Goal: Task Accomplishment & Management: Manage account settings

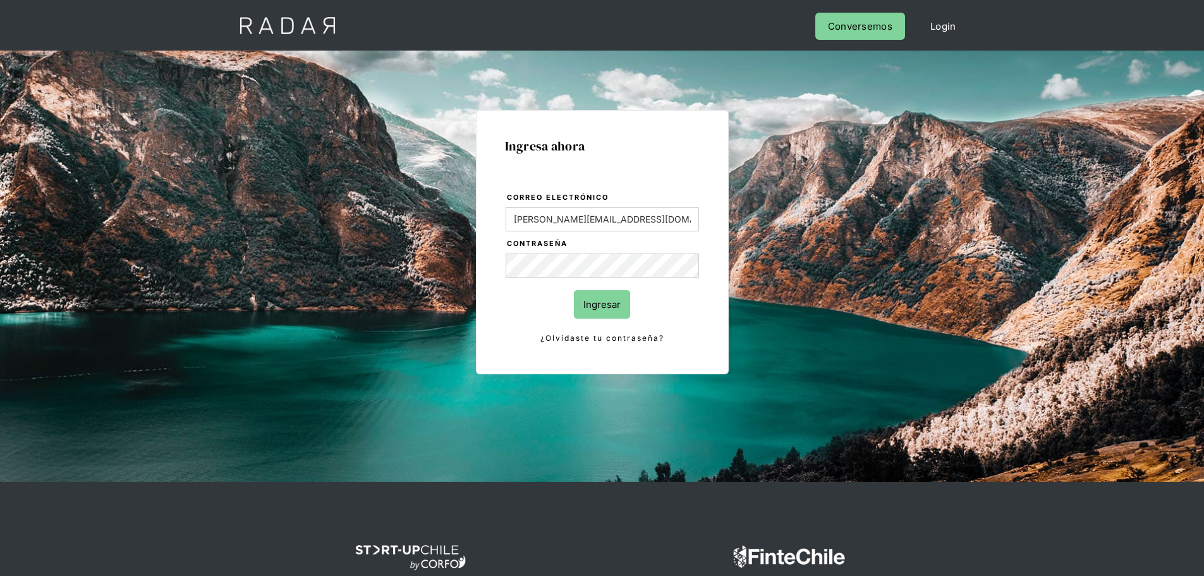
click at [617, 306] on input "Ingresar" at bounding box center [602, 304] width 56 height 28
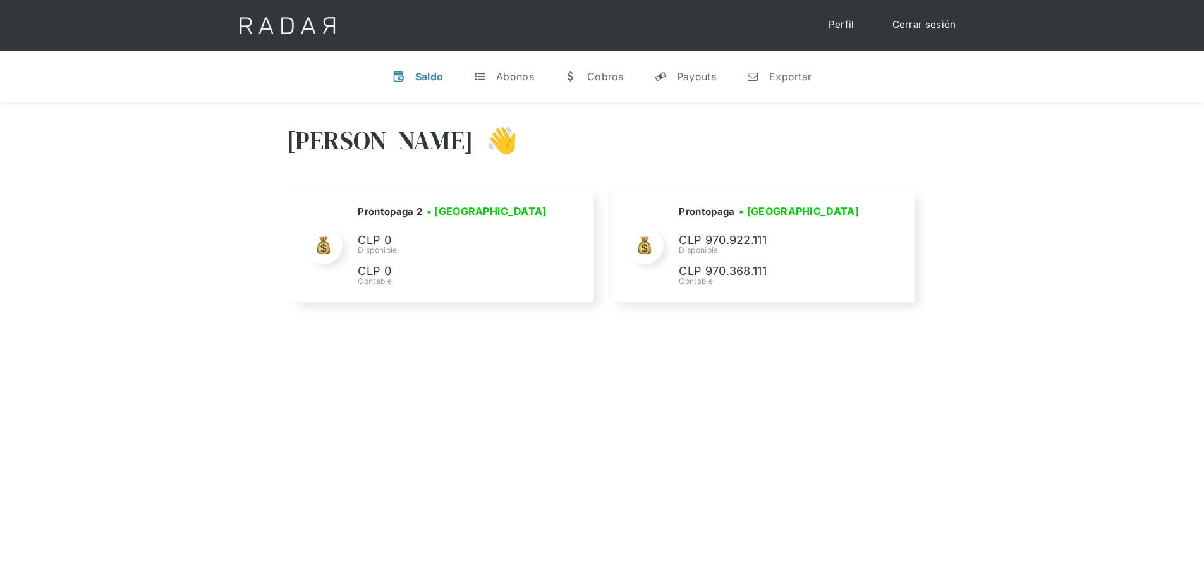
click at [940, 22] on link "Cerrar sesión" at bounding box center [923, 25] width 89 height 25
